Goal: Information Seeking & Learning: Learn about a topic

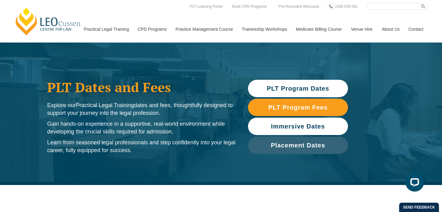
click at [288, 127] on span "Immersive Dates" at bounding box center [298, 126] width 54 height 6
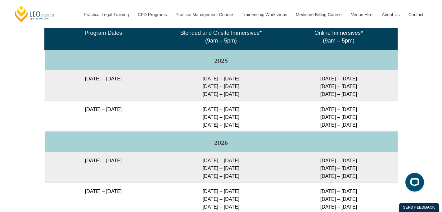
scroll to position [1044, 0]
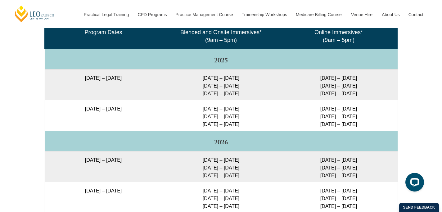
drag, startPoint x: 320, startPoint y: 111, endPoint x: 363, endPoint y: 125, distance: 45.7
click at [363, 125] on td "[DATE] – [DATE] [DATE] – [DATE] [DATE] – [DATE]" at bounding box center [339, 115] width 118 height 31
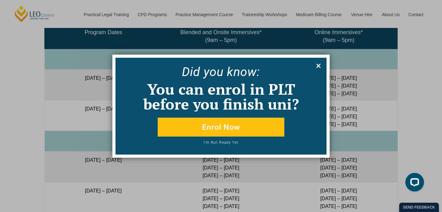
click at [318, 67] on icon at bounding box center [318, 65] width 7 height 7
